Goal: Go to known website: Go to known website

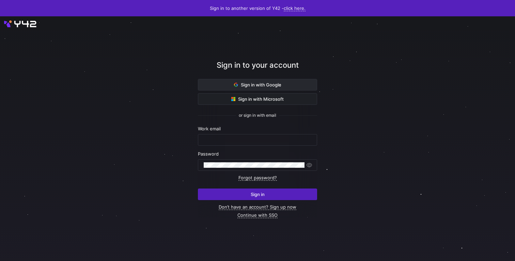
click at [282, 82] on span at bounding box center [257, 84] width 118 height 11
